Goal: Obtain resource: Download file/media

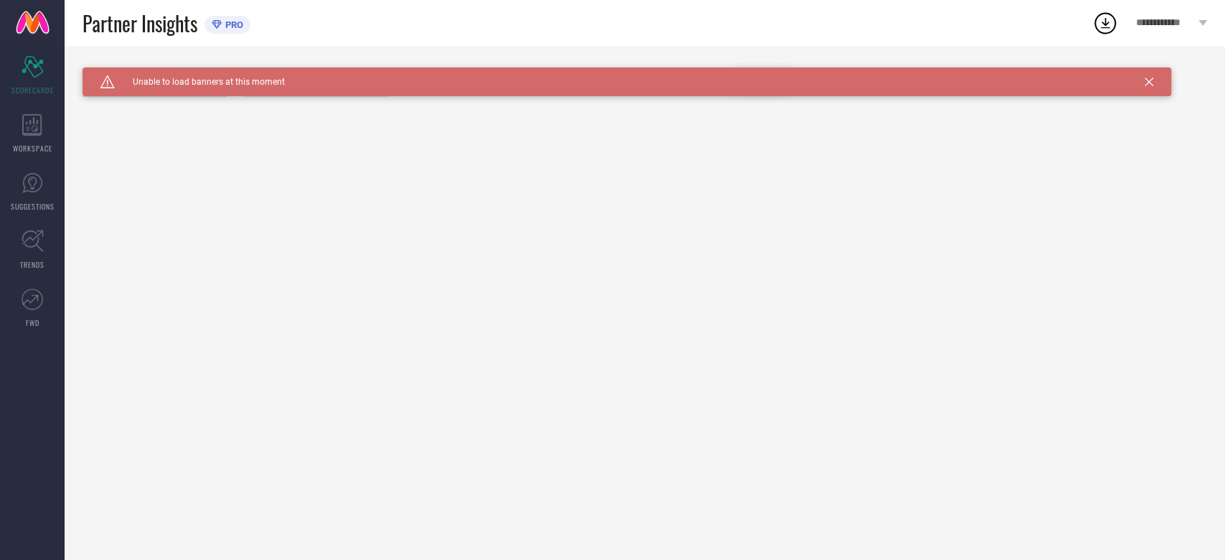
type input "All"
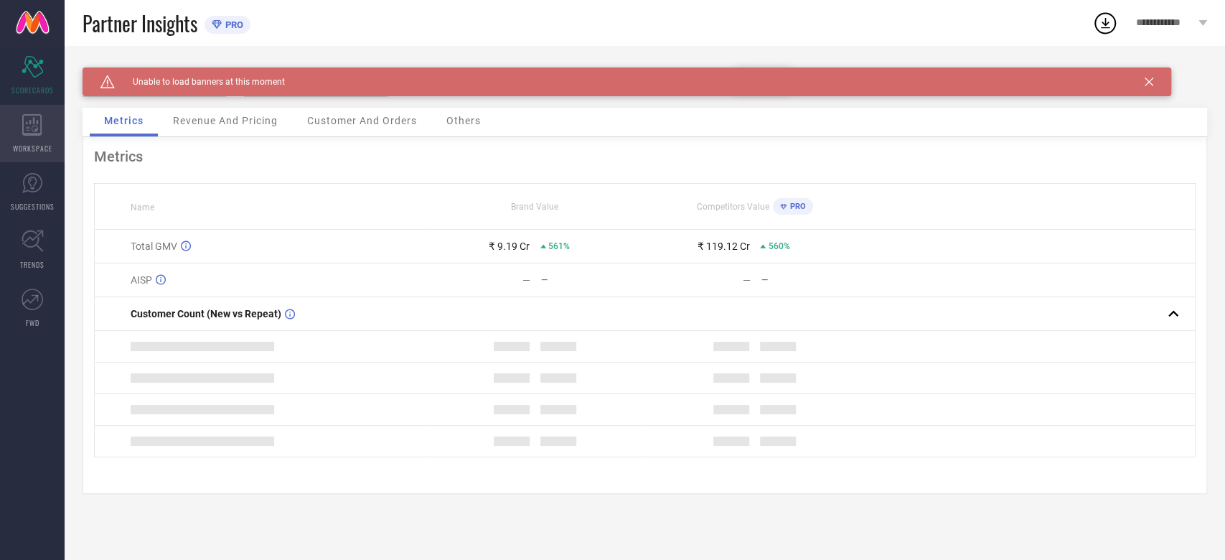
click at [25, 121] on icon at bounding box center [32, 125] width 20 height 22
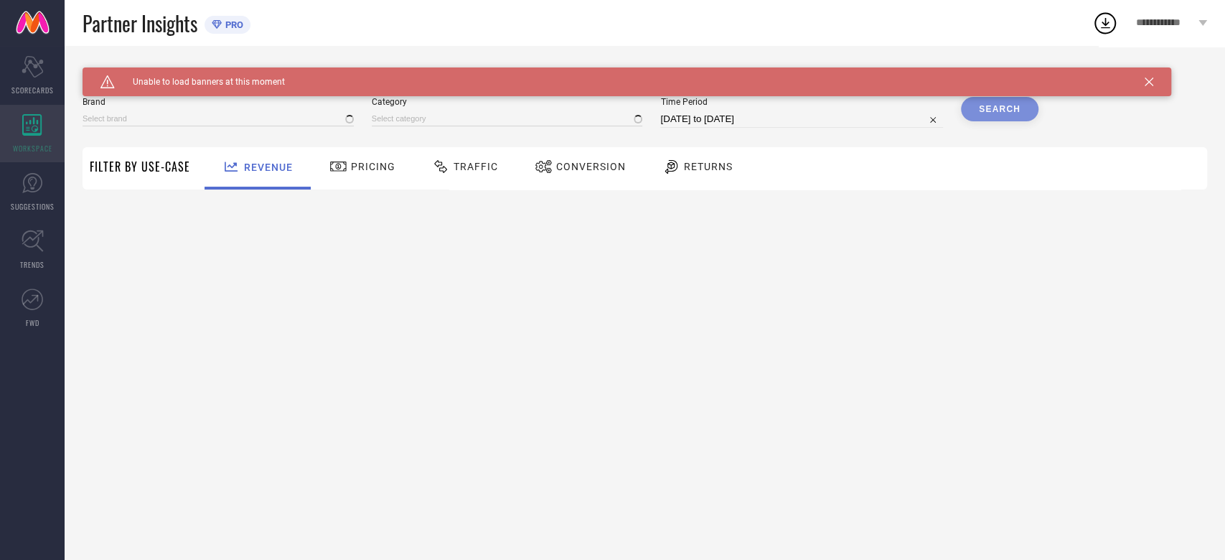
type input "ANDAMEN"
type input "All"
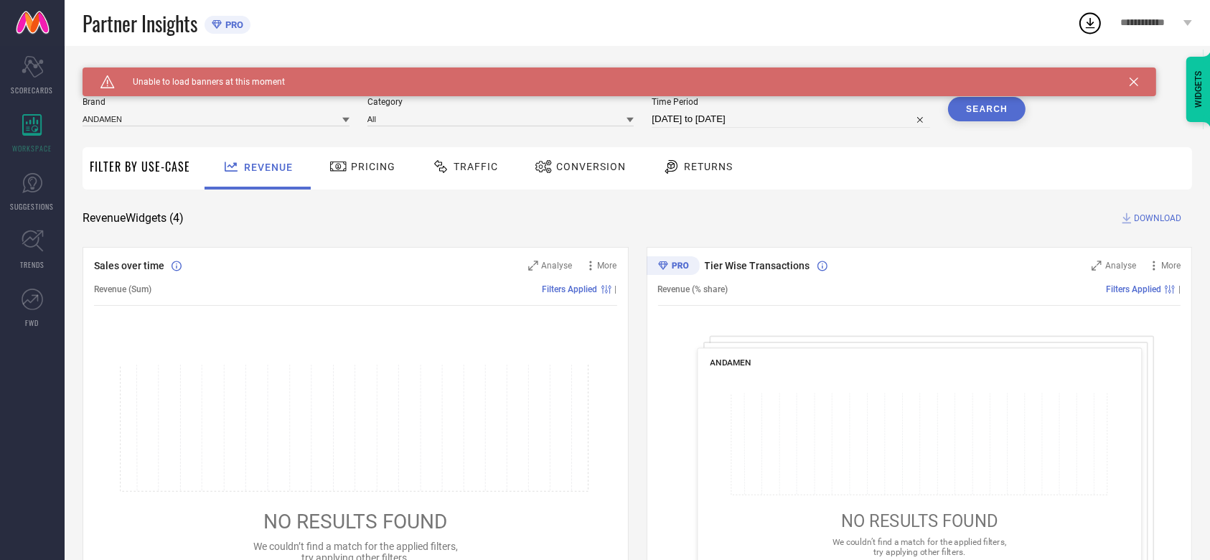
click at [343, 125] on div at bounding box center [345, 120] width 7 height 14
click at [413, 120] on input at bounding box center [501, 118] width 267 height 15
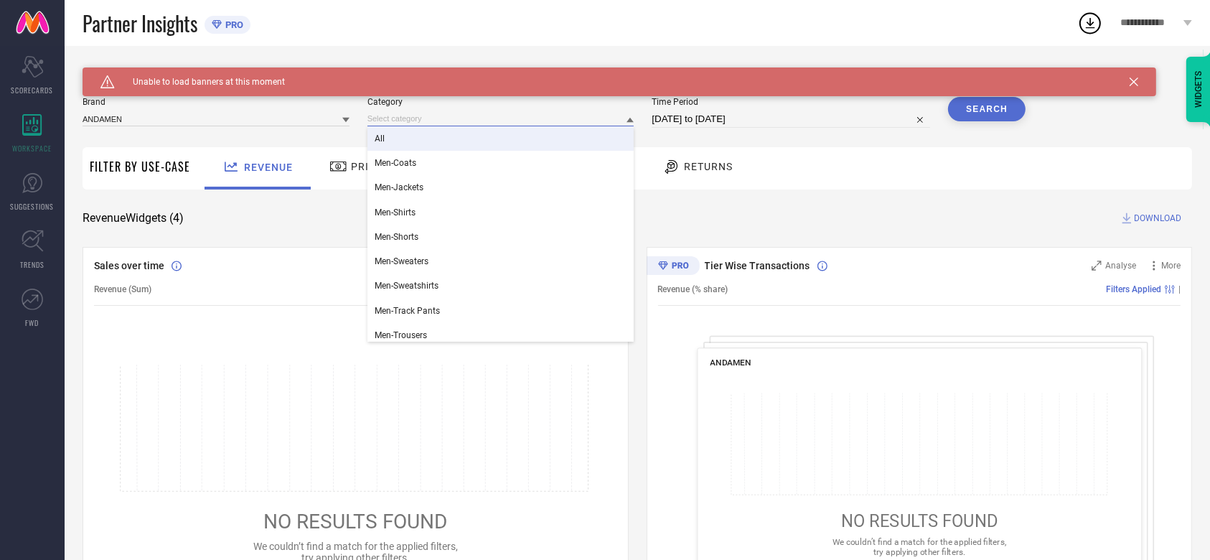
click at [756, 123] on input "[DATE] to [DATE]" at bounding box center [791, 119] width 279 height 17
select select "8"
select select "2025"
select select "9"
select select "2025"
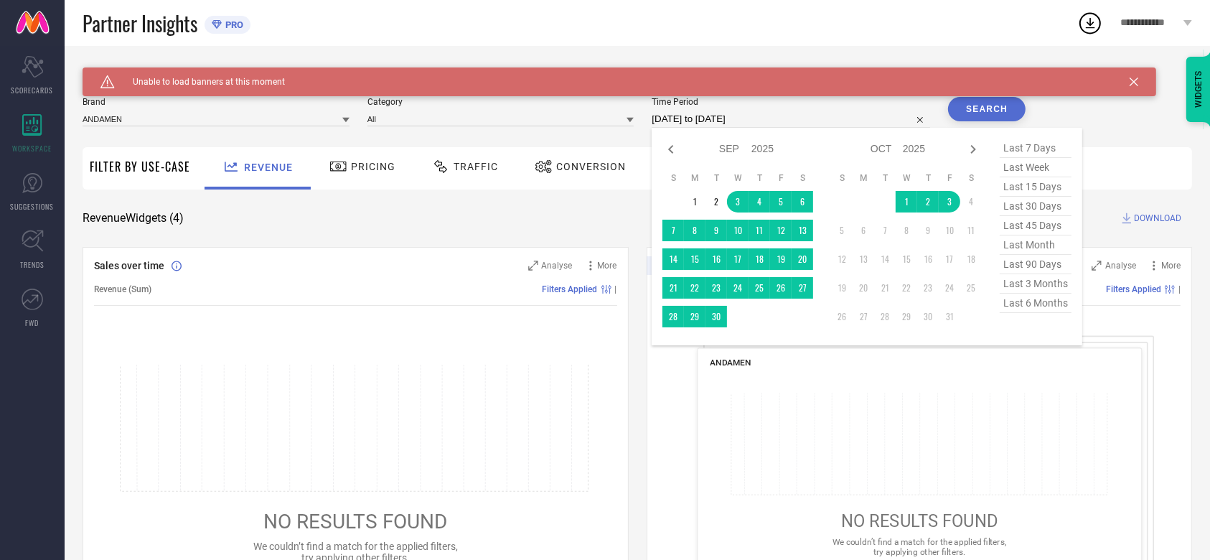
click at [998, 109] on button "Search" at bounding box center [987, 109] width 78 height 24
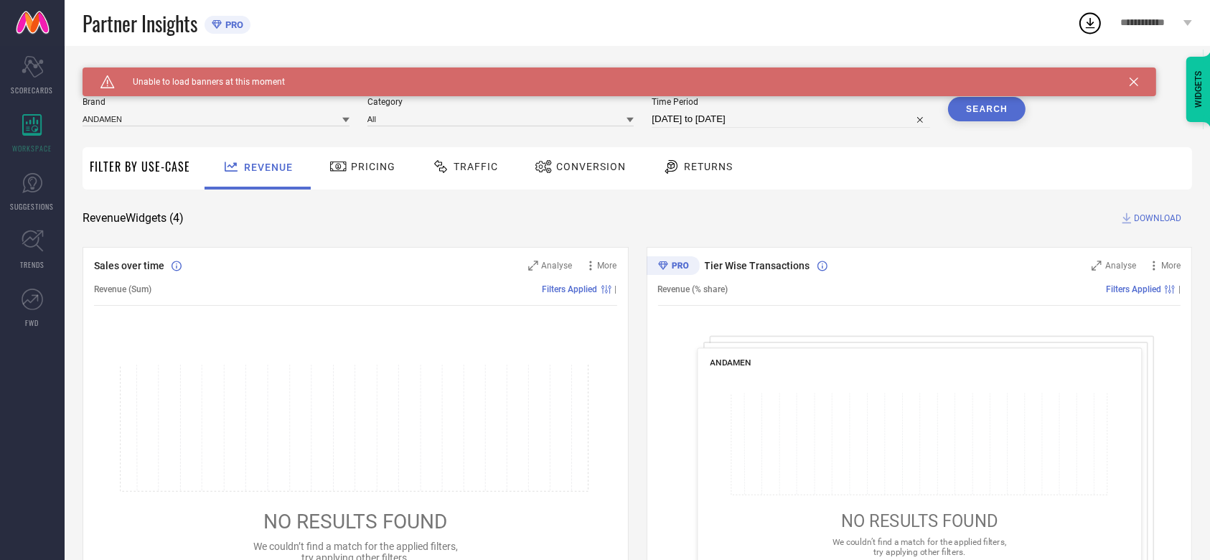
click at [589, 183] on div "Conversion" at bounding box center [580, 168] width 127 height 42
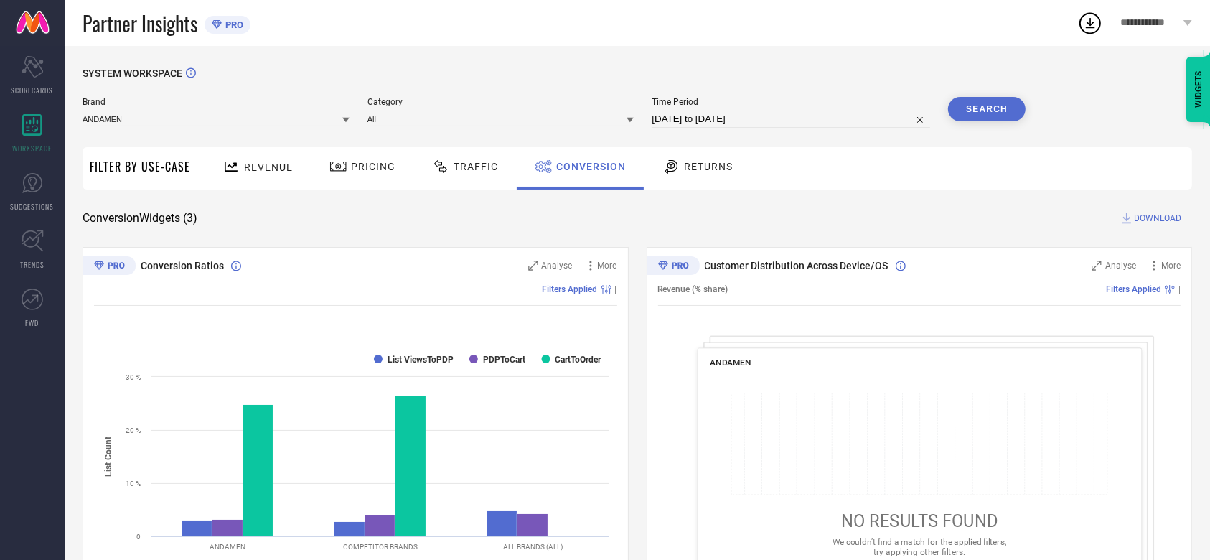
click at [1153, 213] on span "DOWNLOAD" at bounding box center [1157, 218] width 47 height 14
click at [822, 118] on input "[DATE] to [DATE]" at bounding box center [791, 119] width 279 height 17
select select "8"
select select "2025"
select select "9"
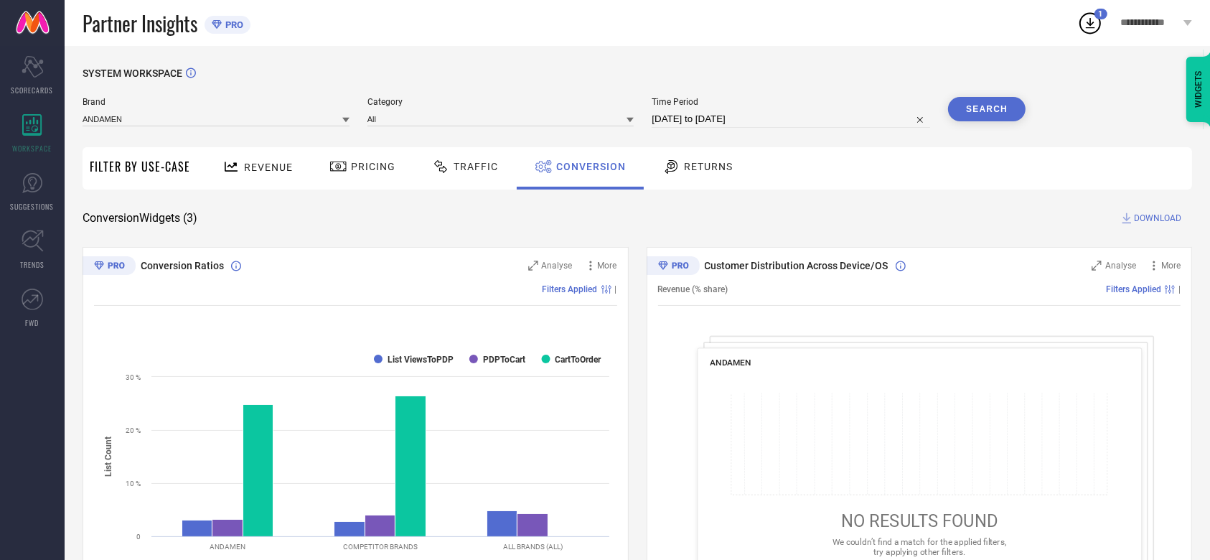
select select "2025"
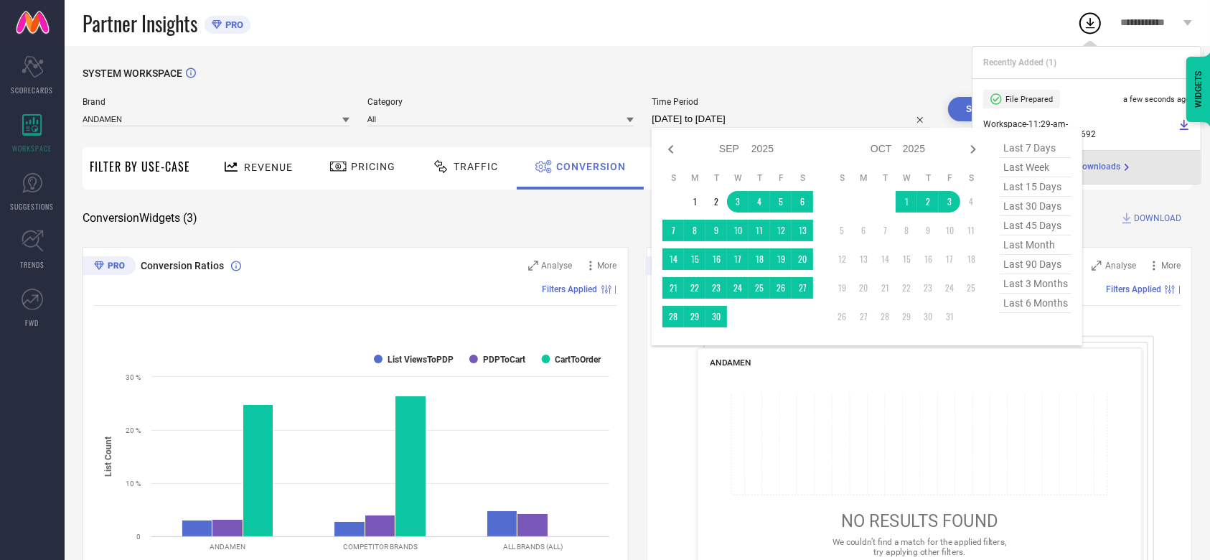
click at [610, 72] on div "SYSTEM WORKSPACE" at bounding box center [638, 81] width 1110 height 29
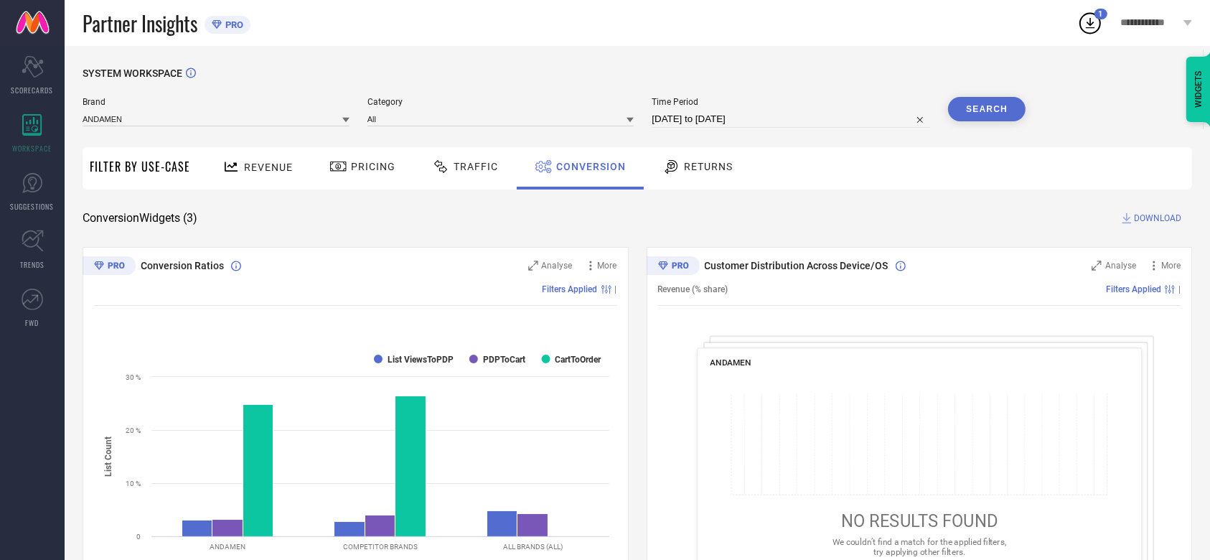
click at [683, 113] on input "[DATE] to [DATE]" at bounding box center [791, 119] width 279 height 17
select select "8"
select select "2025"
select select "9"
select select "2025"
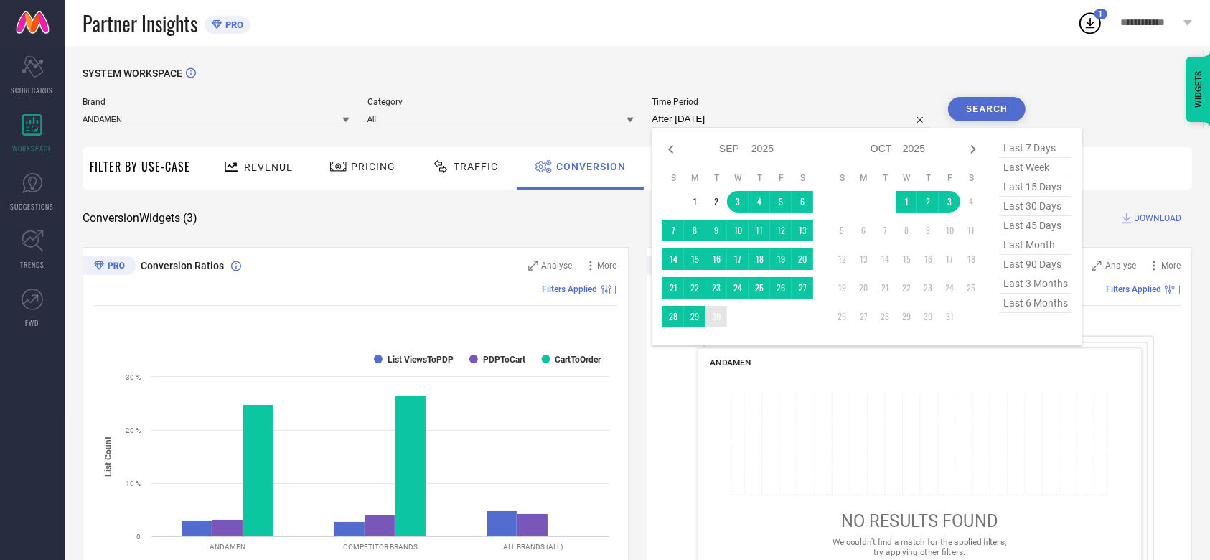
click at [716, 318] on td "30" at bounding box center [717, 317] width 22 height 22
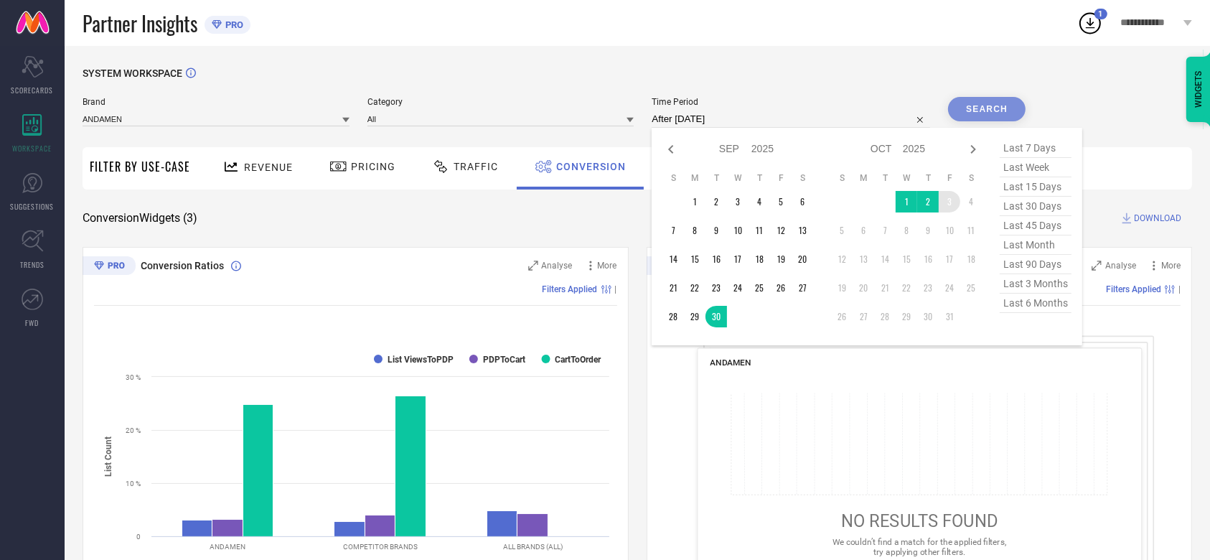
type input "[DATE] to [DATE]"
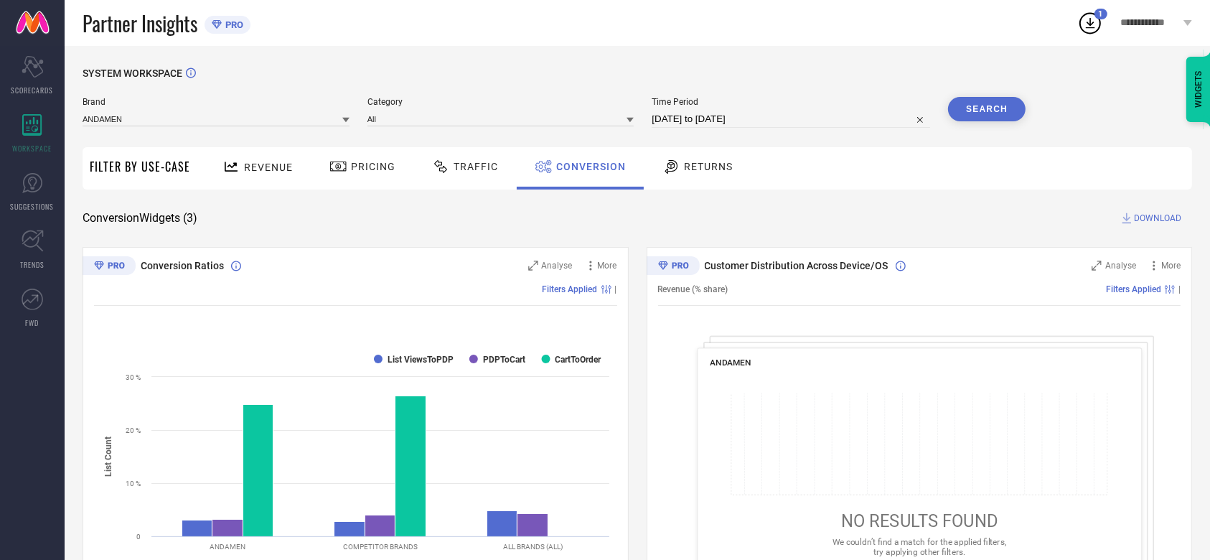
click at [982, 107] on button "Search" at bounding box center [987, 109] width 78 height 24
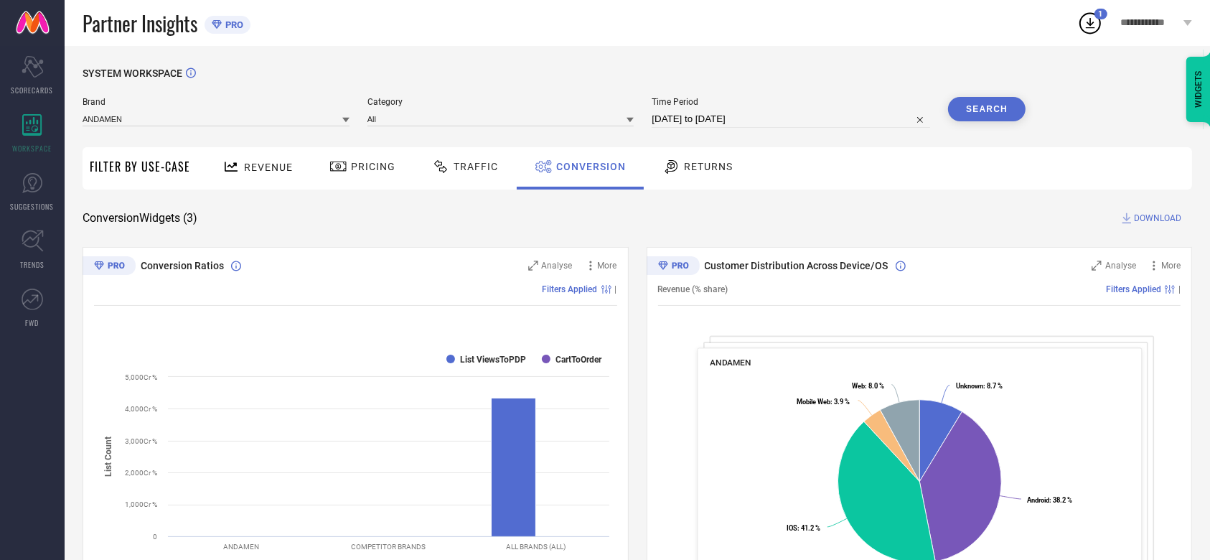
click at [1137, 214] on span "DOWNLOAD" at bounding box center [1157, 218] width 47 height 14
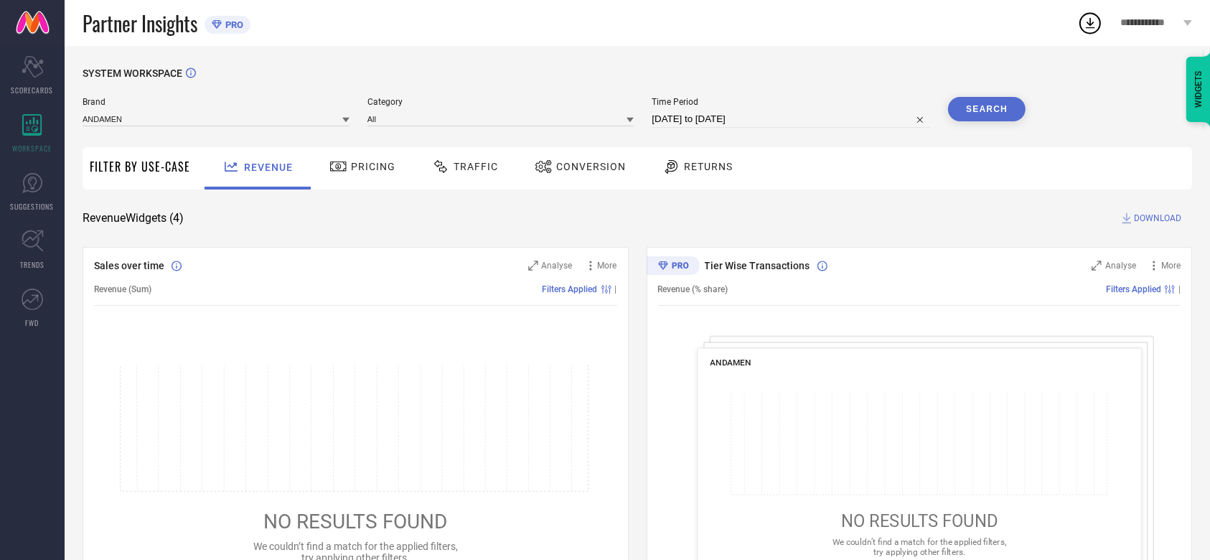
click at [707, 128] on div "Brand ANDAMEN Category All Time Period 03-09-2025 to 03-10-2025 Search" at bounding box center [554, 118] width 943 height 43
click at [586, 186] on div "Conversion" at bounding box center [580, 168] width 127 height 42
